Goal: Task Accomplishment & Management: Manage account settings

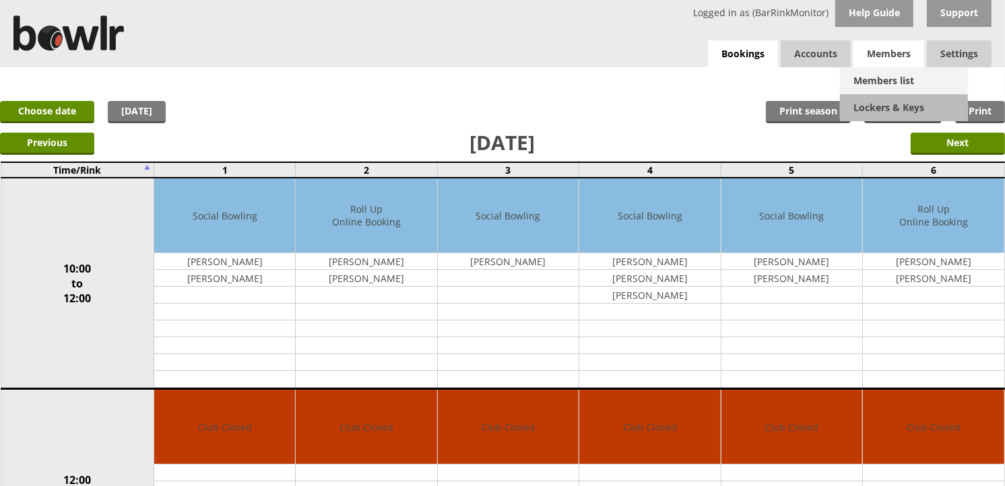
click at [910, 79] on link "Members list" at bounding box center [904, 80] width 128 height 27
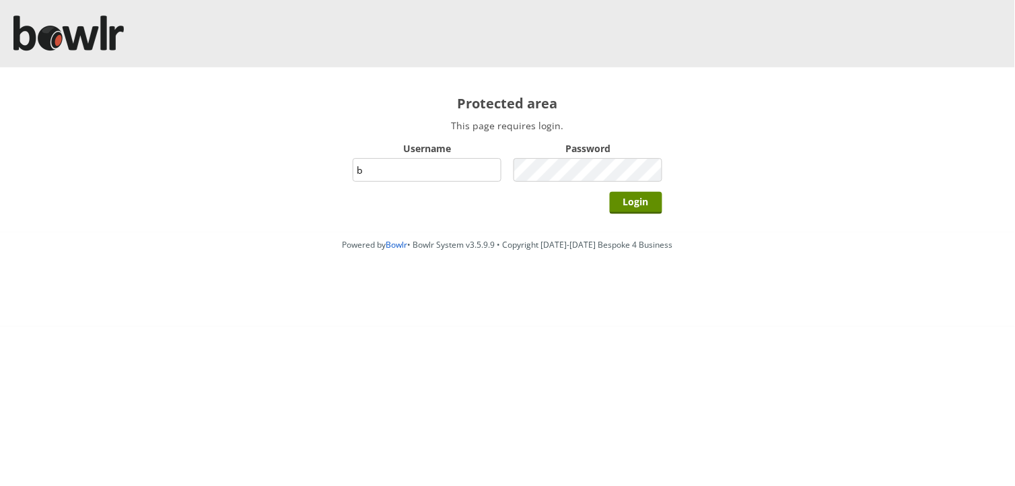
type input "BarRinkMonitor"
click at [610, 192] on input "Login" at bounding box center [636, 203] width 53 height 22
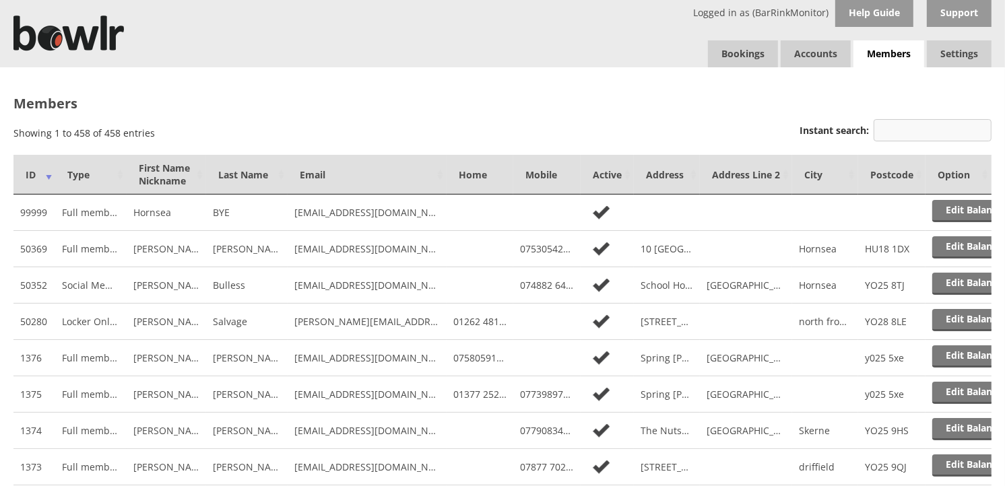
click at [931, 128] on input "Instant search:" at bounding box center [932, 130] width 118 height 22
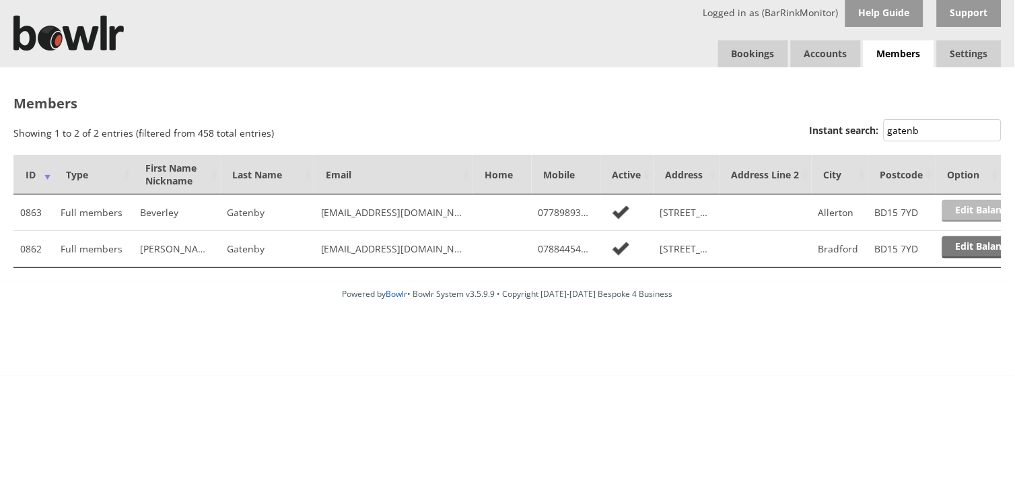
type input "gatenb"
click at [989, 207] on link "Edit Balance" at bounding box center [985, 211] width 84 height 22
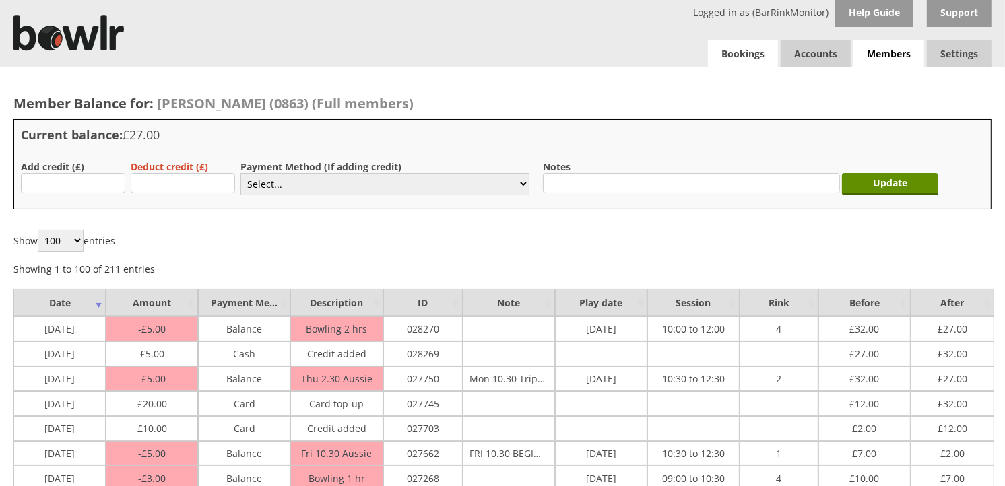
click at [725, 59] on link "Bookings" at bounding box center [743, 53] width 70 height 27
